Goal: Find specific page/section: Find specific page/section

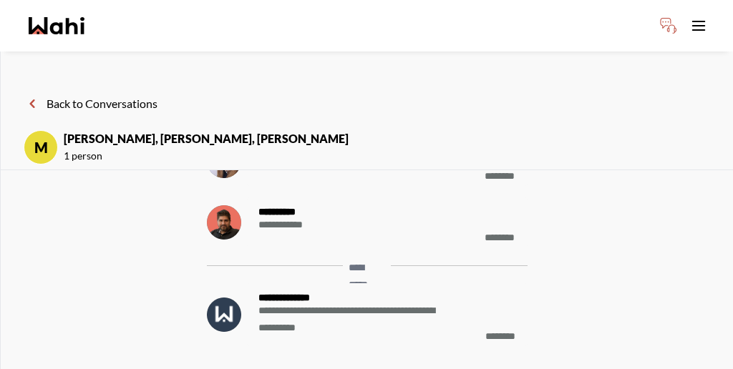
scroll to position [-393, 0]
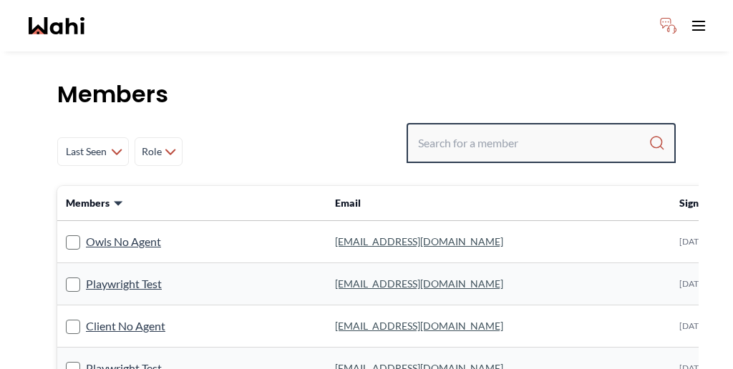
click at [509, 130] on input "Search input" at bounding box center [533, 143] width 230 height 26
paste input "Cheryl Zanetti"
type input "Cheryl Zanetti"
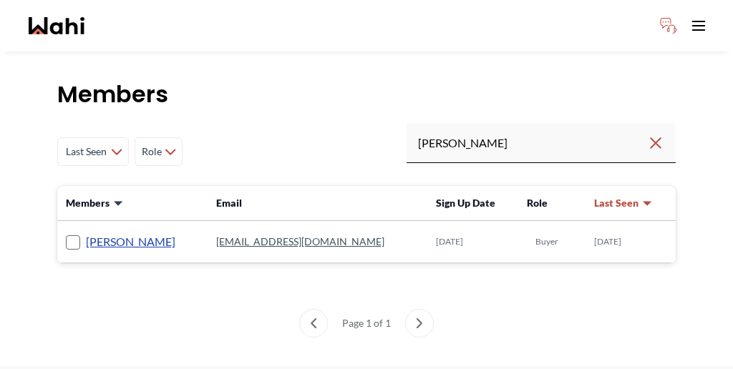
click at [99, 233] on link "Cheryl Zanetti" at bounding box center [130, 242] width 89 height 19
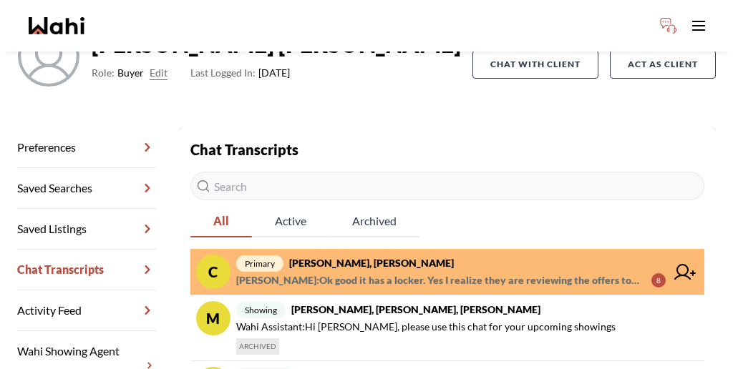
scroll to position [137, 0]
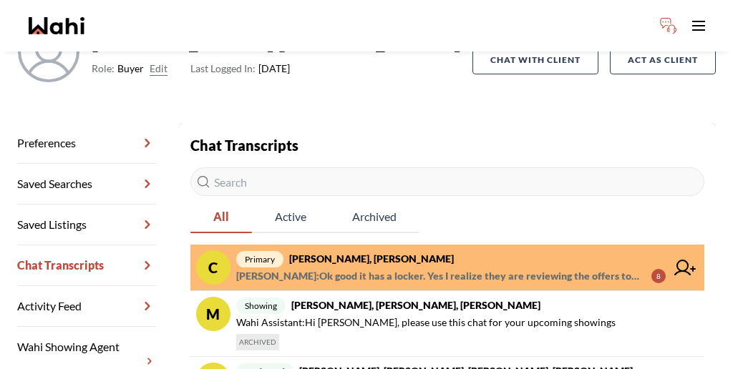
click at [433, 250] on span "primary Cheryl Zanetti, Michelle" at bounding box center [450, 258] width 429 height 17
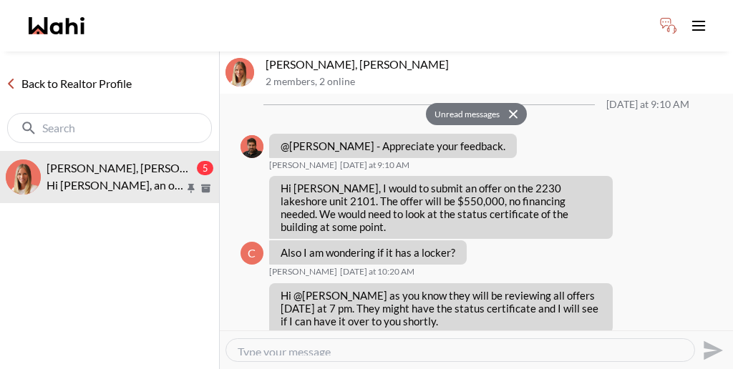
scroll to position [1698, 0]
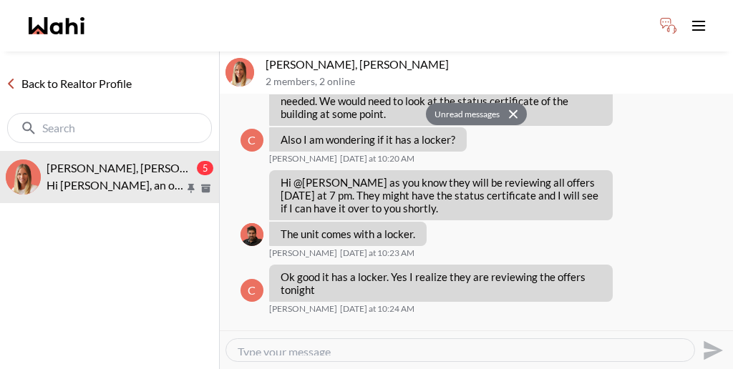
click at [507, 104] on button at bounding box center [515, 114] width 23 height 21
click at [486, 103] on button "Unread messages" at bounding box center [465, 114] width 78 height 23
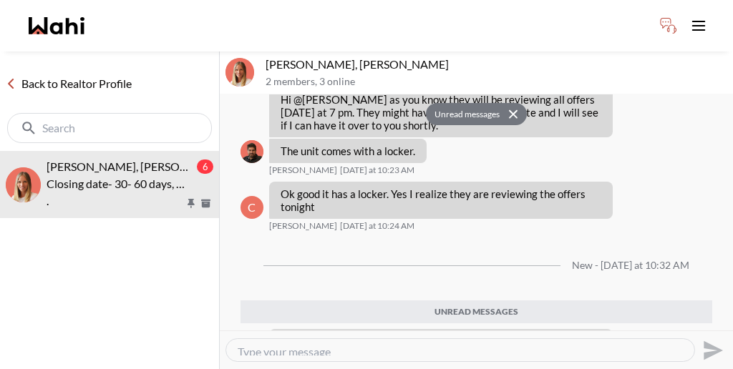
scroll to position [1785, 0]
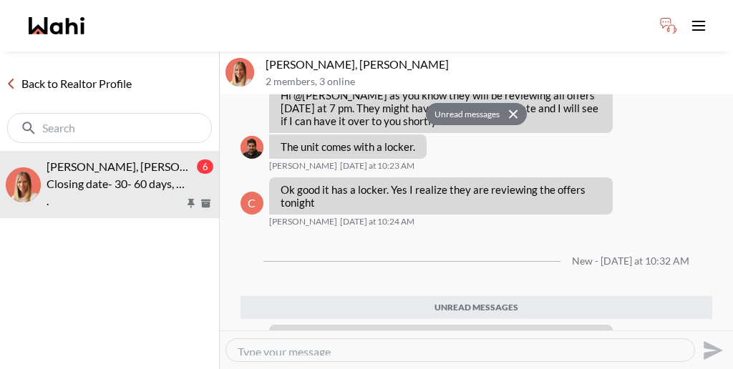
click at [508, 109] on icon at bounding box center [513, 113] width 10 height 9
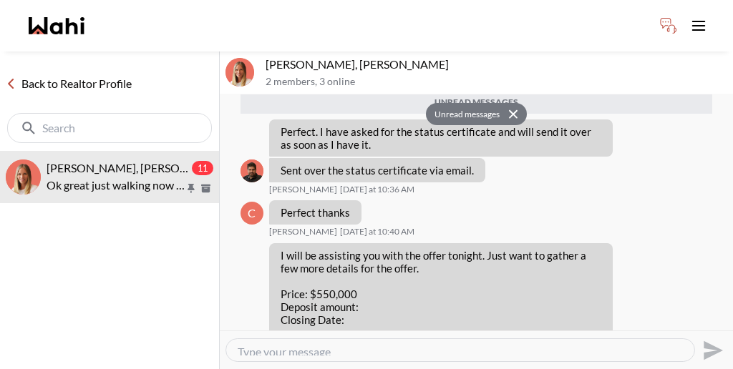
scroll to position [2027, 0]
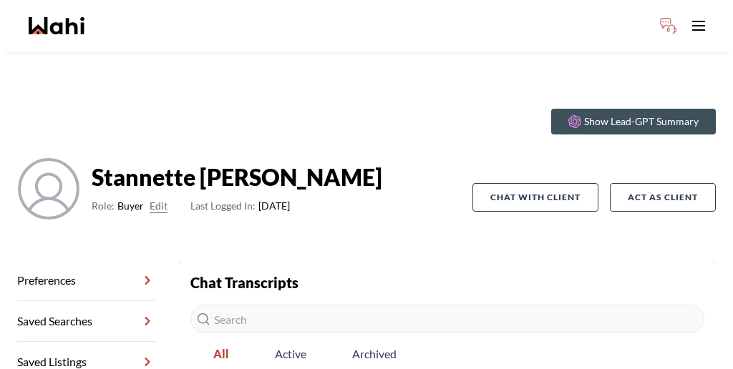
scroll to position [69, 0]
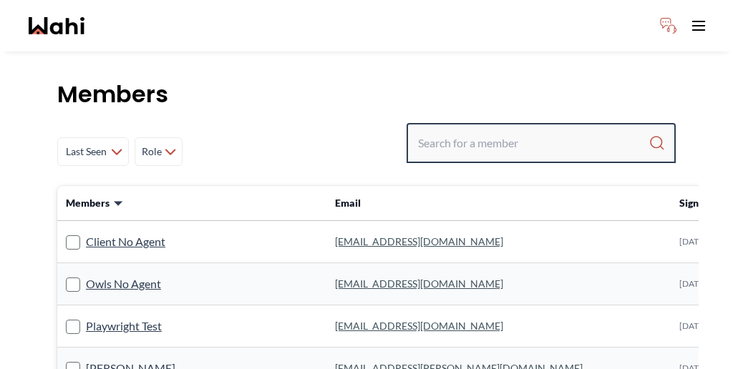
click at [524, 130] on input "Search input" at bounding box center [533, 143] width 230 height 26
paste input "abdul"
type input "abdul"
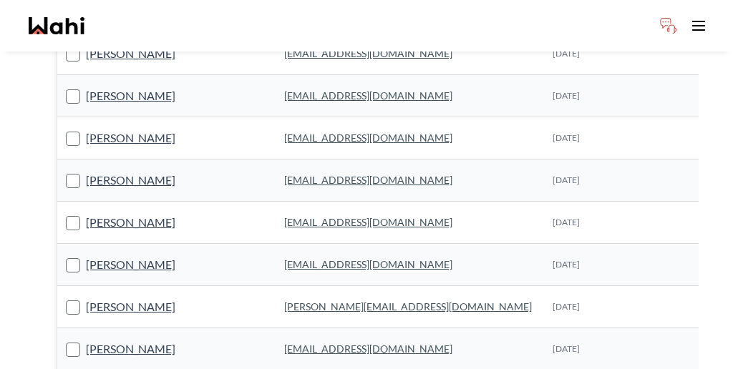
scroll to position [191, 0]
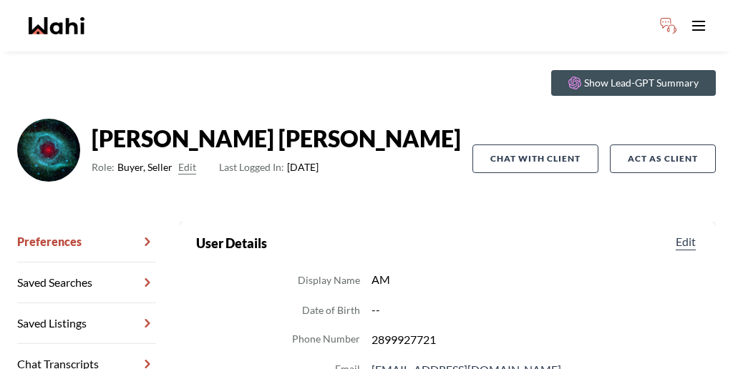
click at [96, 344] on link "Chat Transcripts" at bounding box center [86, 364] width 139 height 41
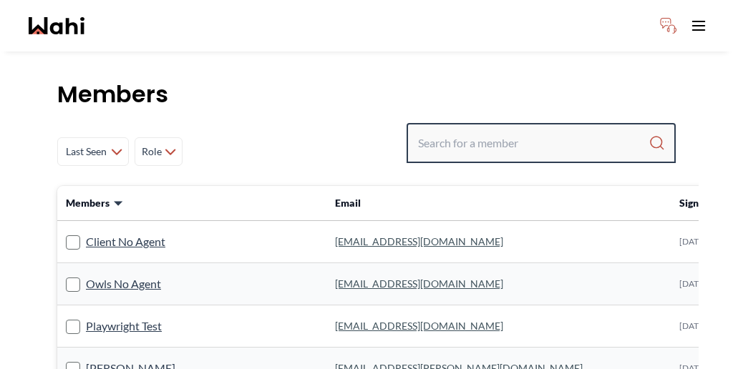
click at [532, 130] on input "Search input" at bounding box center [533, 143] width 230 height 26
paste input "Stannette"
type input "Stannette"
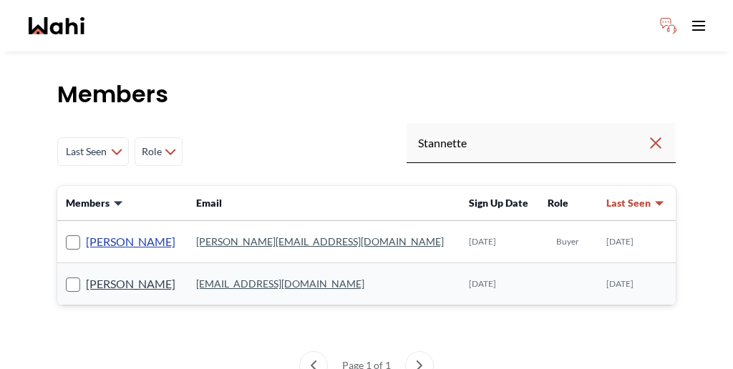
click at [117, 233] on link "Stannette Lindsay" at bounding box center [130, 242] width 89 height 19
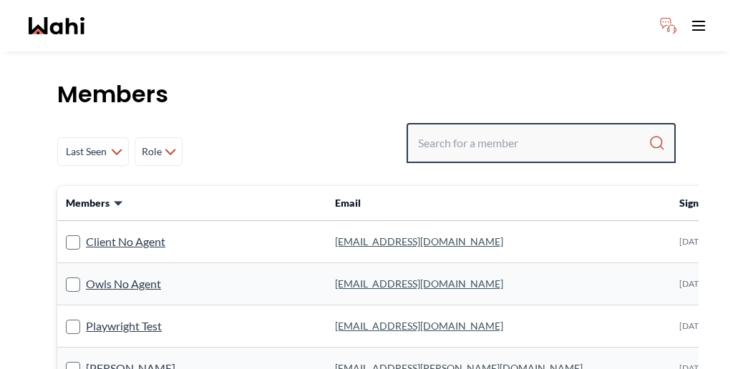
click at [509, 130] on input "Search input" at bounding box center [533, 143] width 230 height 26
paste input "[PERSON_NAME]"
type input "[PERSON_NAME]"
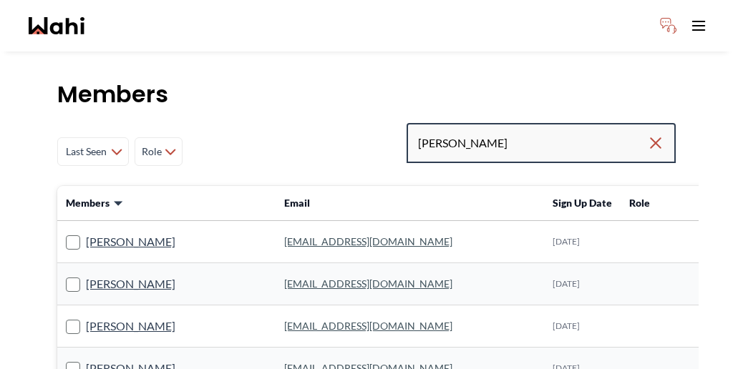
drag, startPoint x: 542, startPoint y: 107, endPoint x: 430, endPoint y: 104, distance: 112.4
click at [430, 123] on div "Last Seen Less day than [DATE] [DATE] - [DATE] [DATE] - [DATE] [DATE] - [DATE] …" at bounding box center [366, 151] width 618 height 57
paste input "[PERSON_NAME] [PERSON_NAME]"
type input "[PERSON_NAME] [PERSON_NAME]"
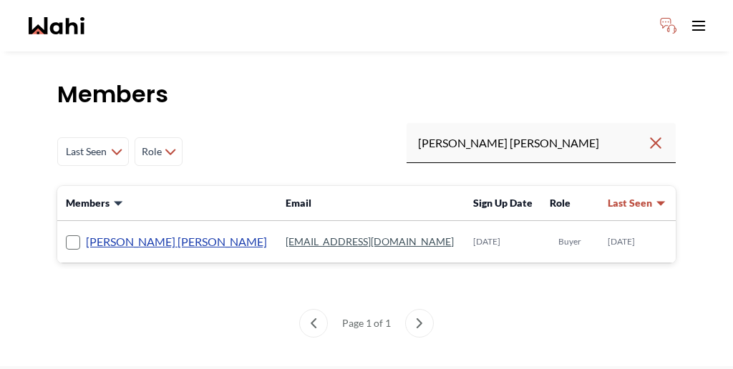
click at [100, 233] on link "[PERSON_NAME] [PERSON_NAME]" at bounding box center [176, 242] width 181 height 19
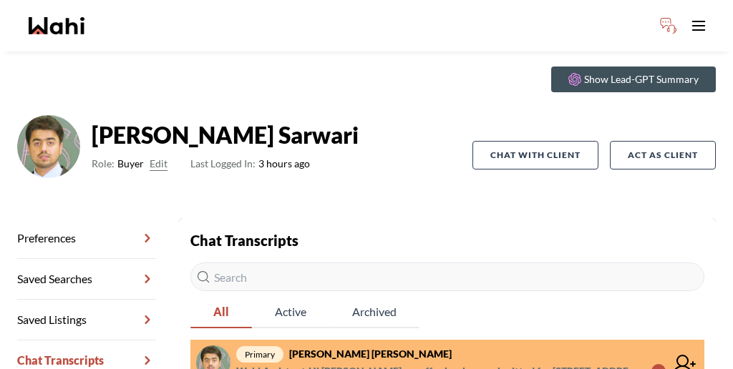
scroll to position [69, 0]
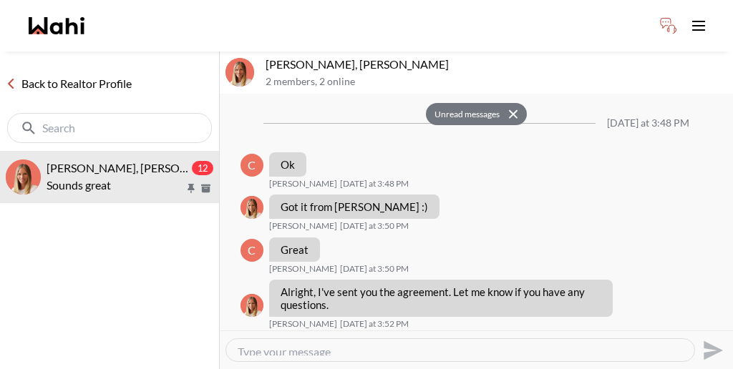
scroll to position [2064, 0]
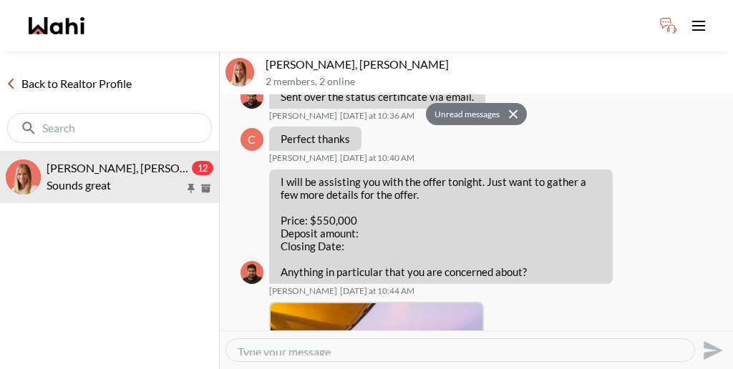
click at [508, 109] on icon at bounding box center [513, 113] width 10 height 9
